Goal: Navigation & Orientation: Understand site structure

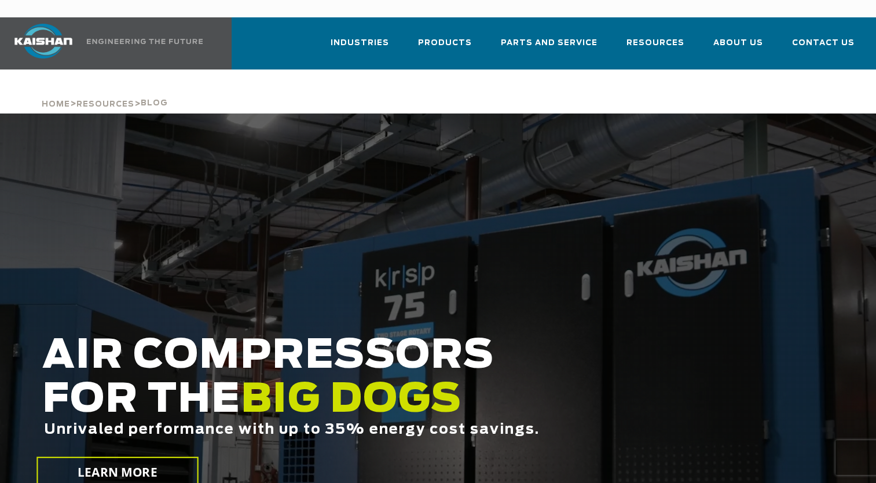
click at [492, 288] on div at bounding box center [438, 331] width 876 height 434
click at [409, 261] on div at bounding box center [438, 331] width 876 height 434
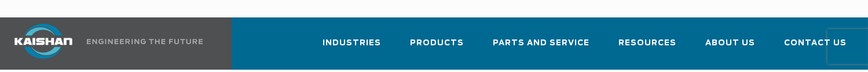
drag, startPoint x: 270, startPoint y: 8, endPoint x: 268, endPoint y: 34, distance: 26.7
click at [268, 34] on div "Industries Aerospace Agriculture Amusement Parks Aquaculture Automotive Aviatio…" at bounding box center [430, 43] width 861 height 52
drag, startPoint x: 273, startPoint y: 57, endPoint x: 272, endPoint y: 73, distance: 15.7
click at [272, 72] on html "Industries Aerospace Agriculture Amusement Parks Aquaculture Automotive Aviatio…" at bounding box center [434, 36] width 868 height 72
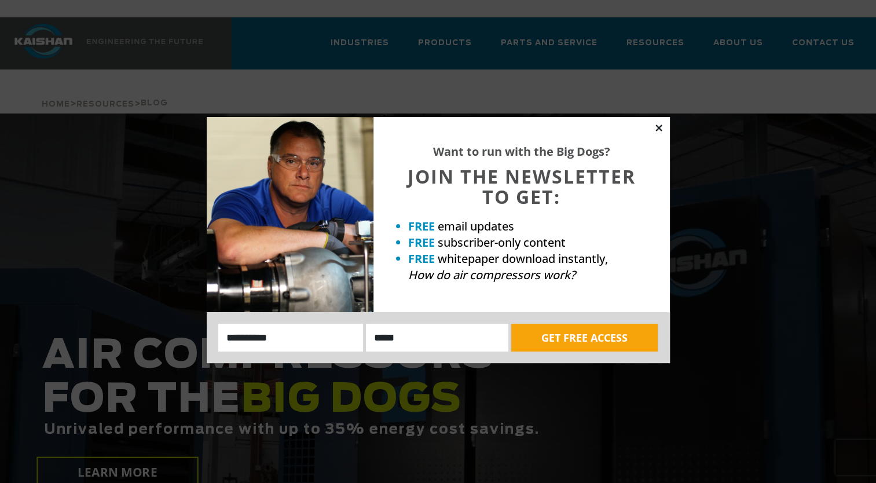
click at [659, 124] on icon at bounding box center [659, 128] width 10 height 10
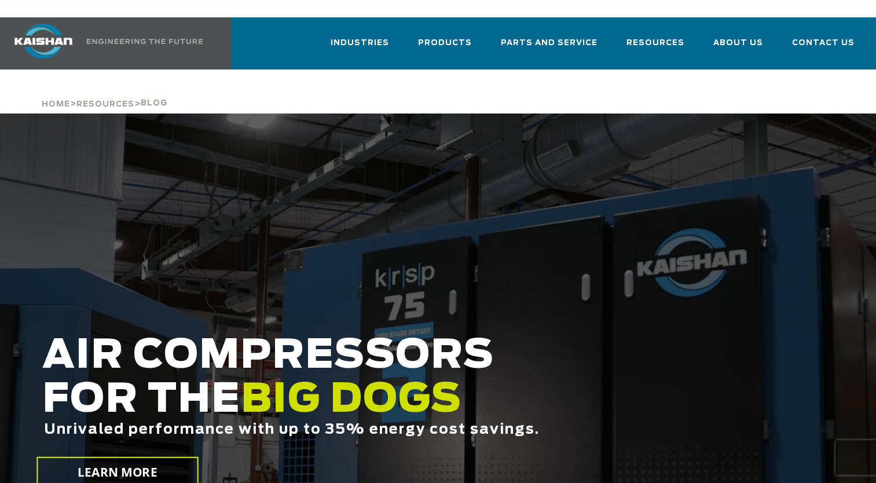
drag, startPoint x: 243, startPoint y: 75, endPoint x: 250, endPoint y: 56, distance: 20.3
click at [250, 69] on div "Home > Resources > Blog" at bounding box center [438, 91] width 806 height 44
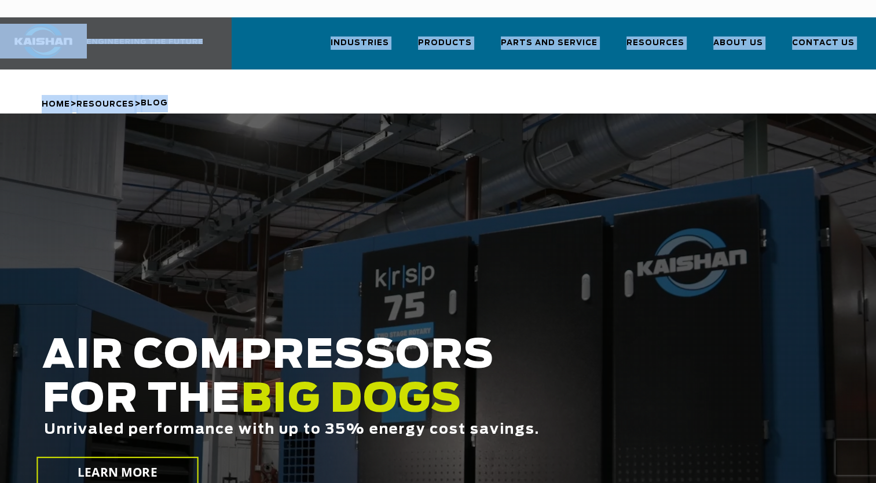
drag, startPoint x: 275, startPoint y: 20, endPoint x: 280, endPoint y: 59, distance: 39.8
